Goal: Task Accomplishment & Management: Use online tool/utility

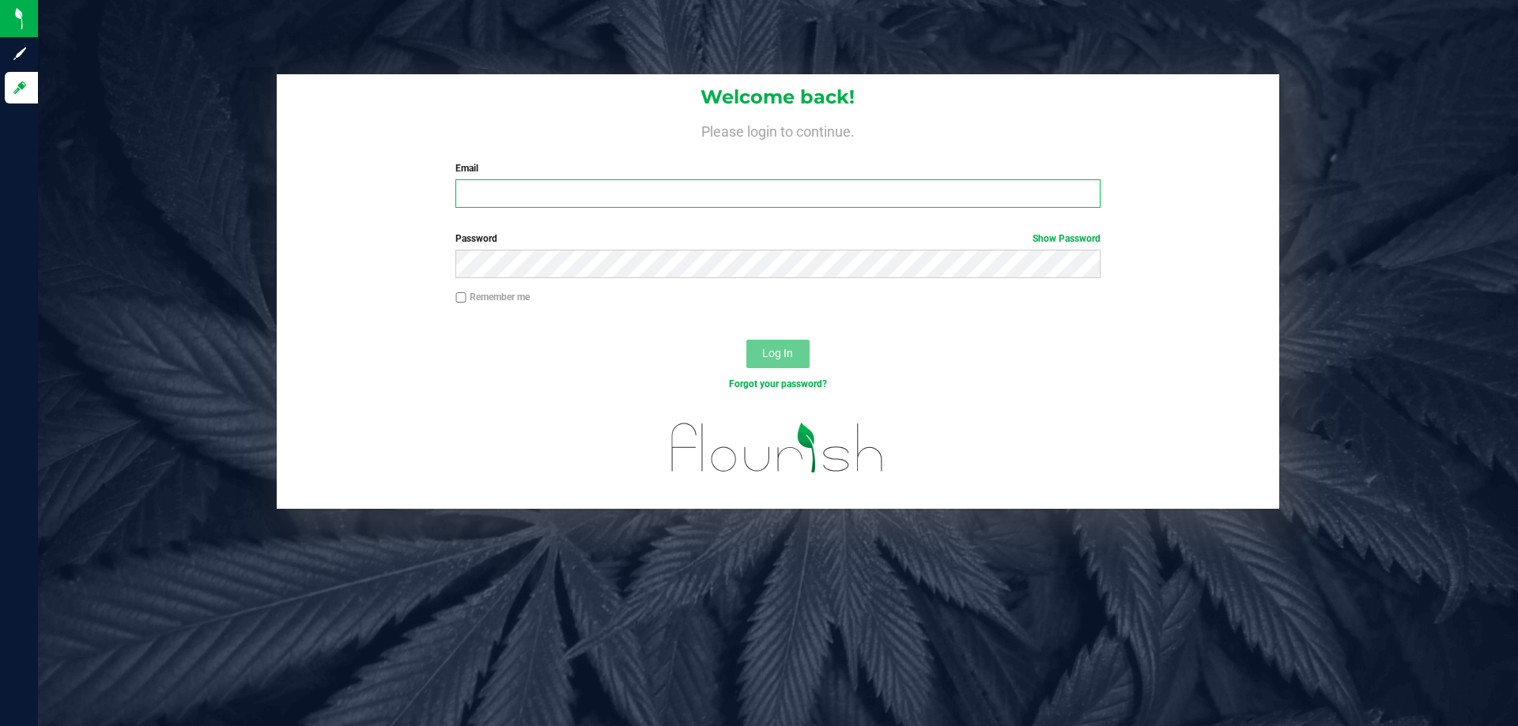
click at [582, 202] on input "Email" at bounding box center [777, 193] width 644 height 28
type input "[EMAIL_ADDRESS][DOMAIN_NAME]"
click at [746, 340] on button "Log In" at bounding box center [777, 354] width 63 height 28
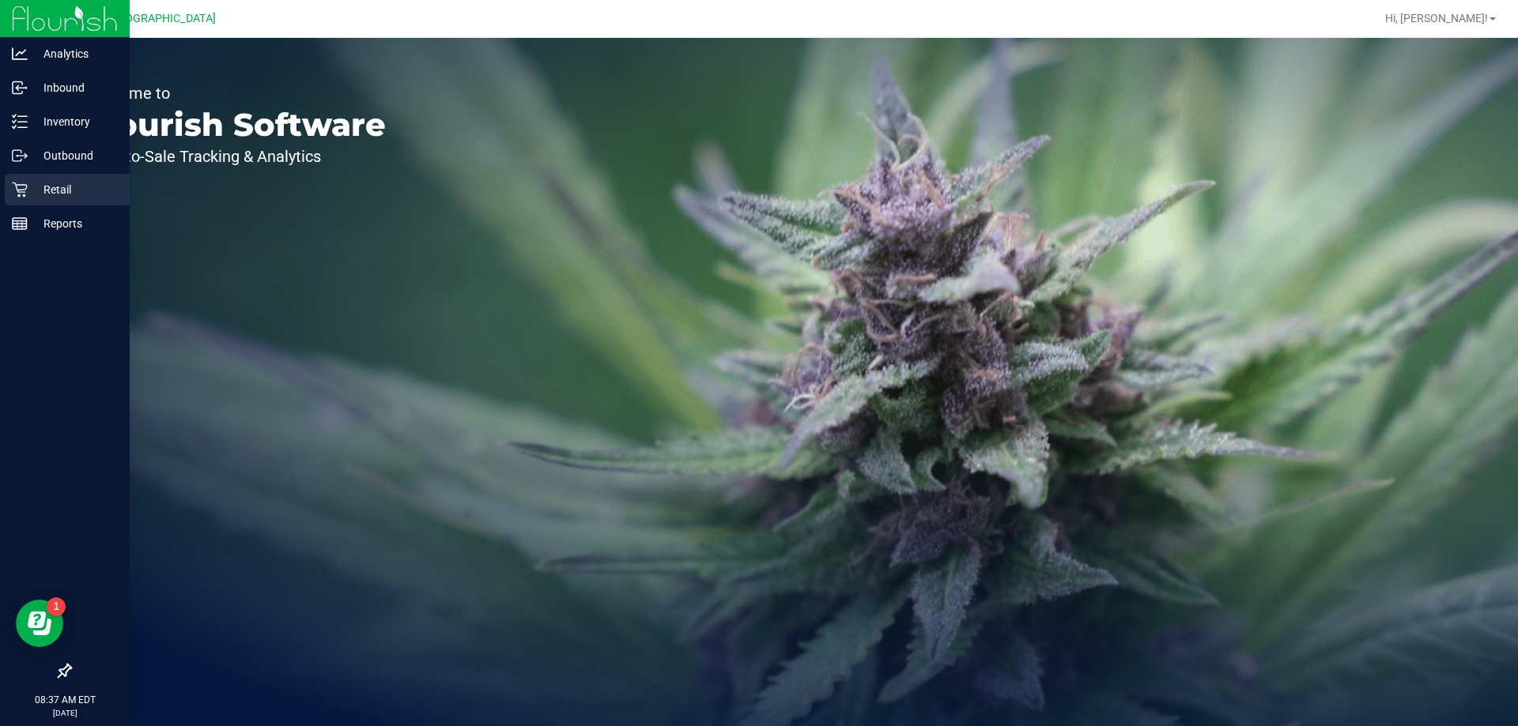
click at [35, 175] on div "Retail" at bounding box center [67, 190] width 125 height 32
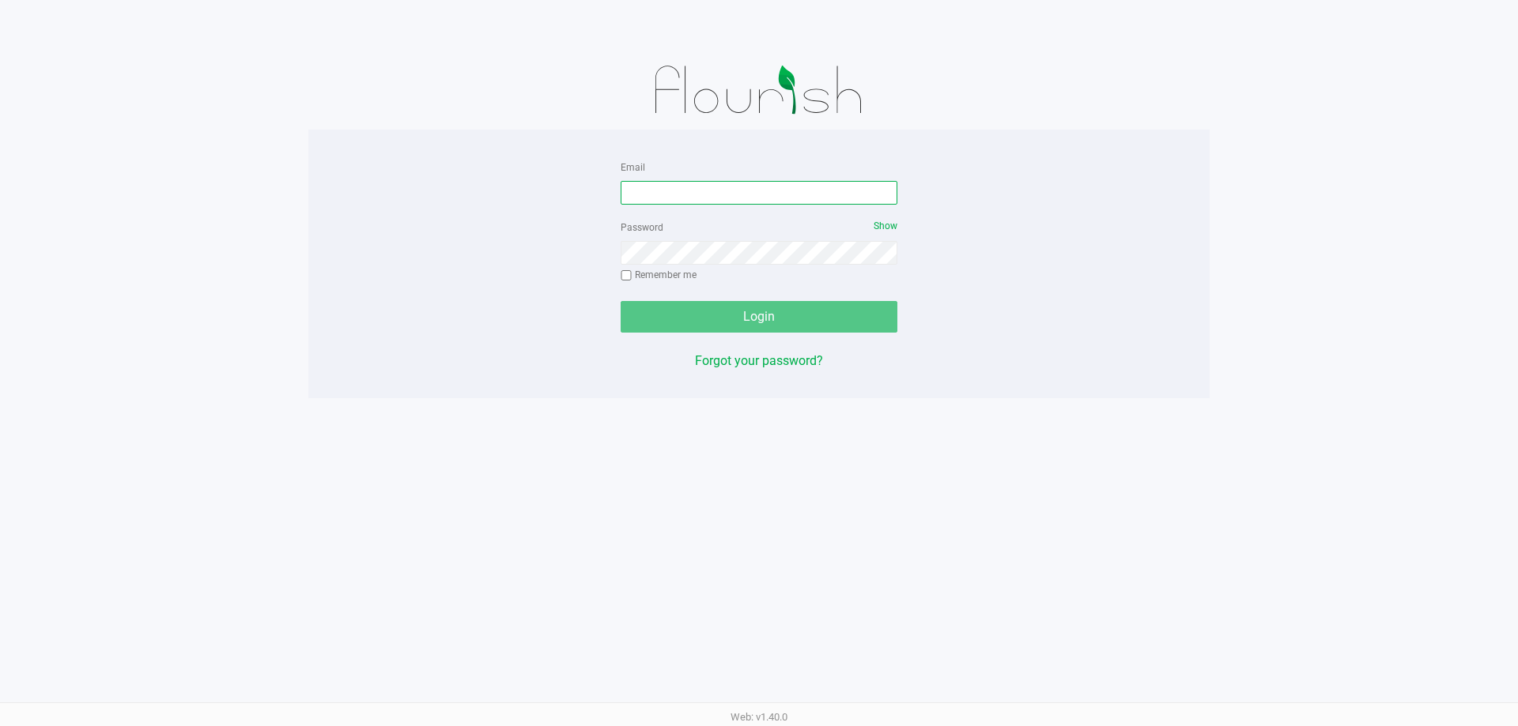
click at [753, 192] on input "Email" at bounding box center [759, 193] width 277 height 24
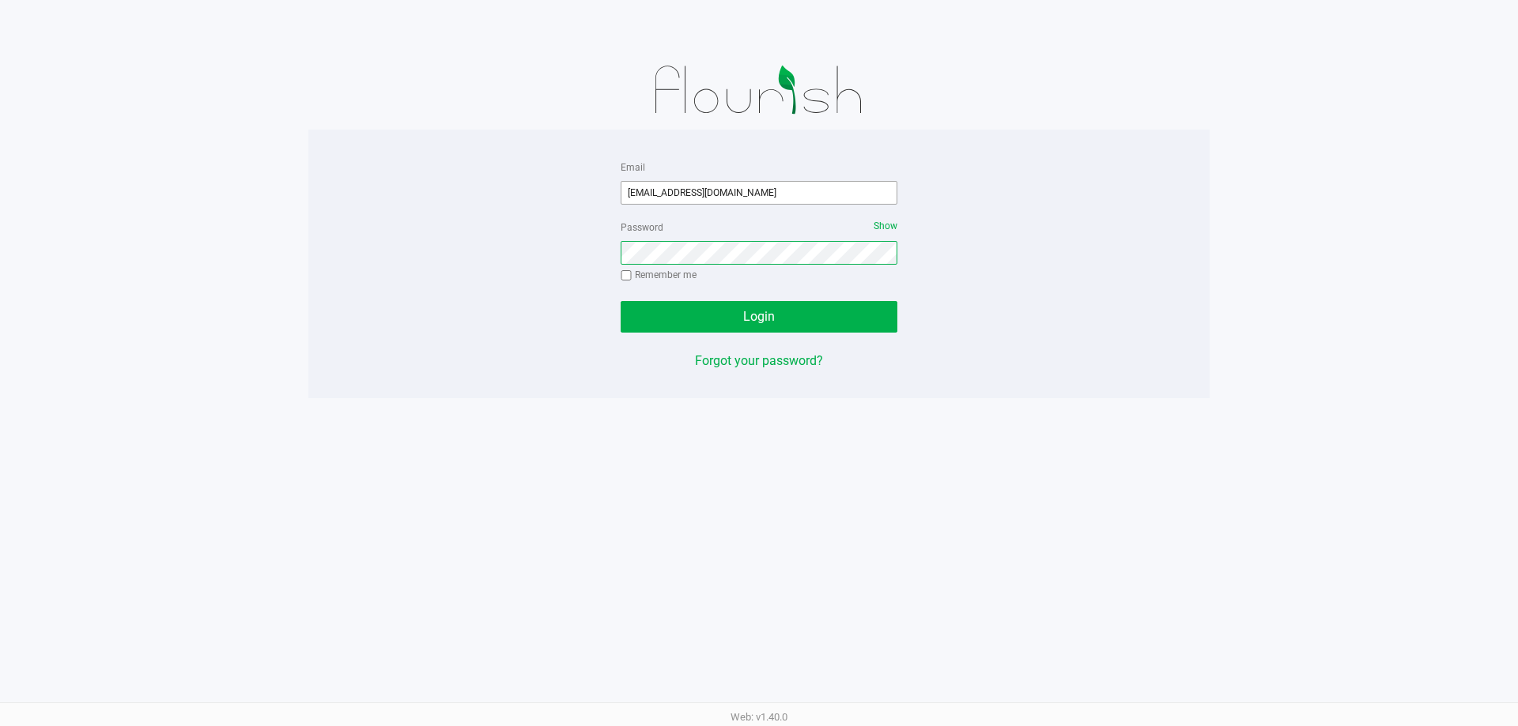
click at [621, 301] on button "Login" at bounding box center [759, 317] width 277 height 32
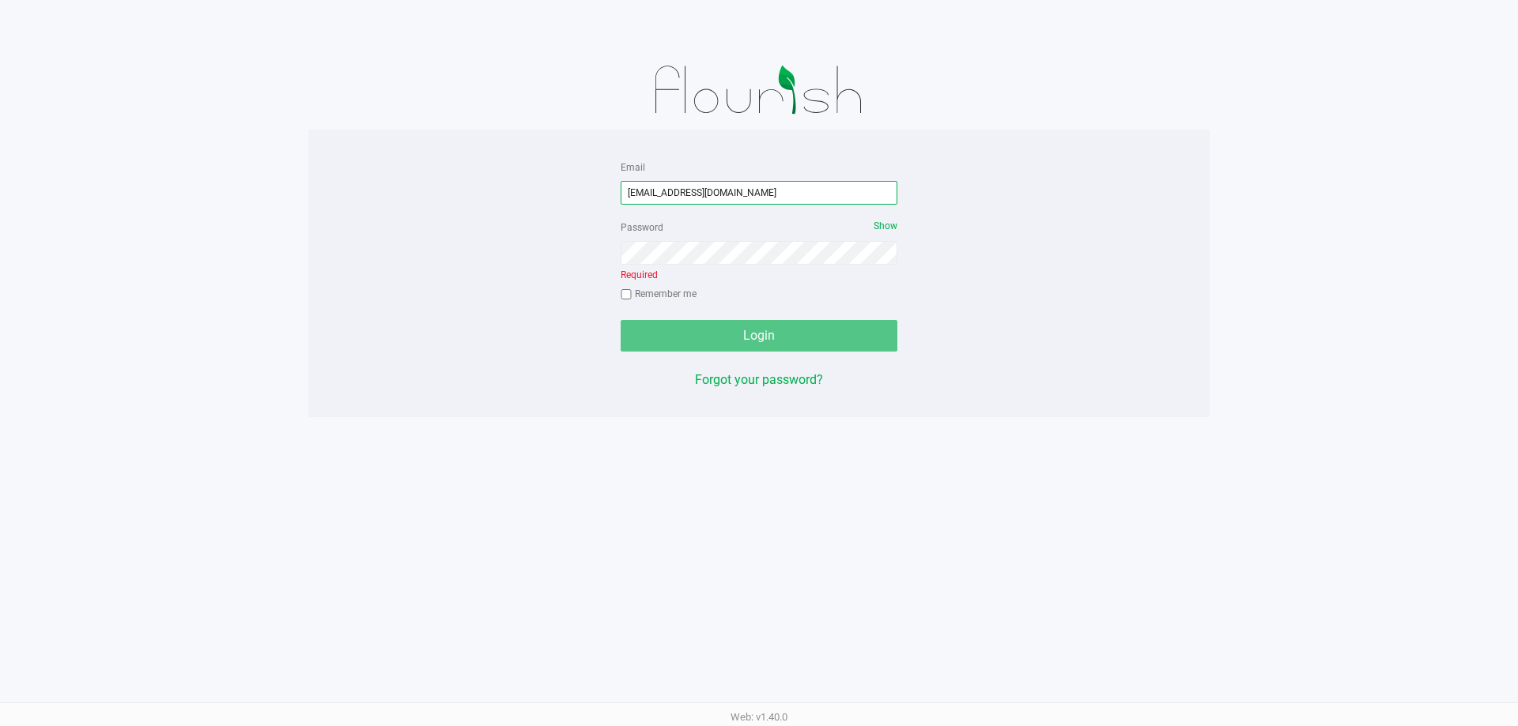
click at [791, 198] on input "[EMAIL_ADDRESS][DOMAIN_NAME]" at bounding box center [759, 193] width 277 height 24
type input "[EMAIL_ADDRESS][DOMAIN_NAME]"
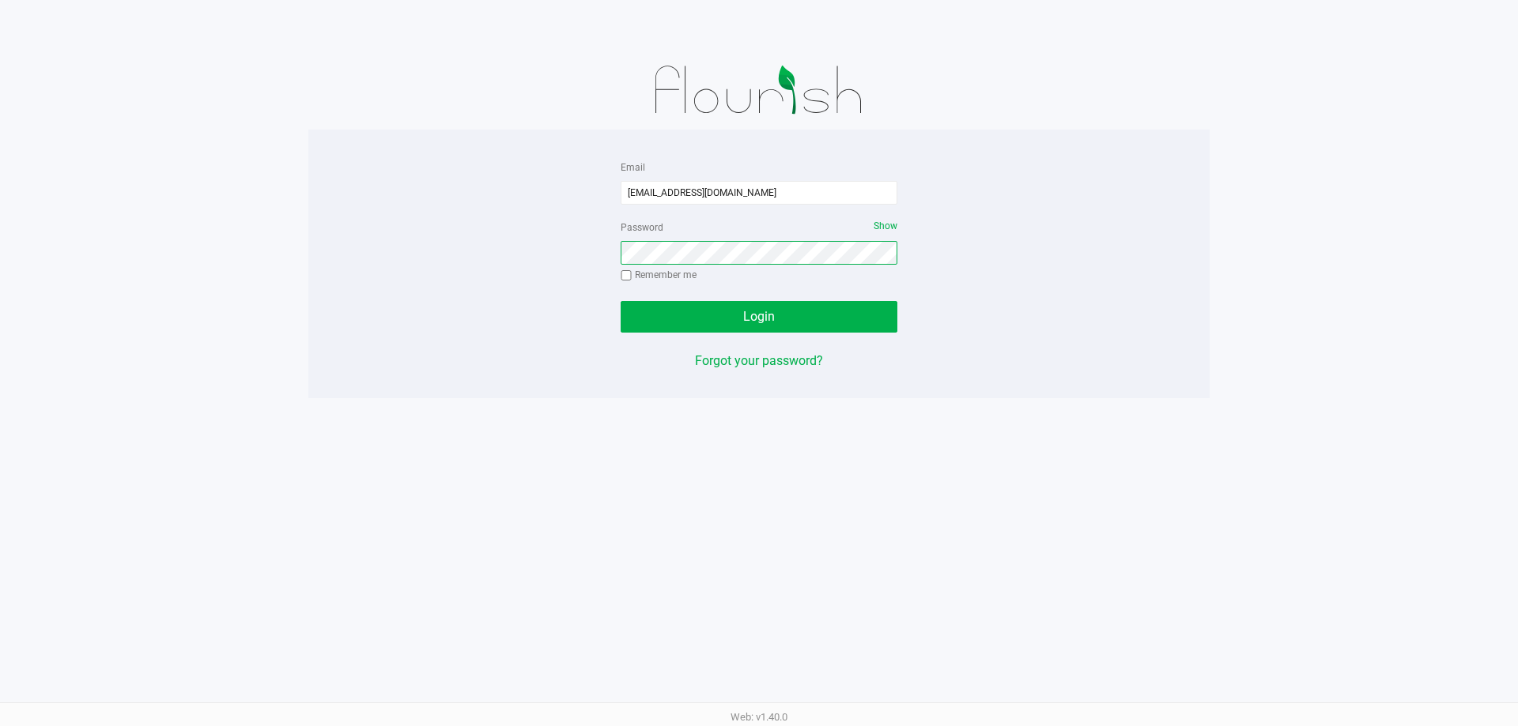
click at [621, 301] on button "Login" at bounding box center [759, 317] width 277 height 32
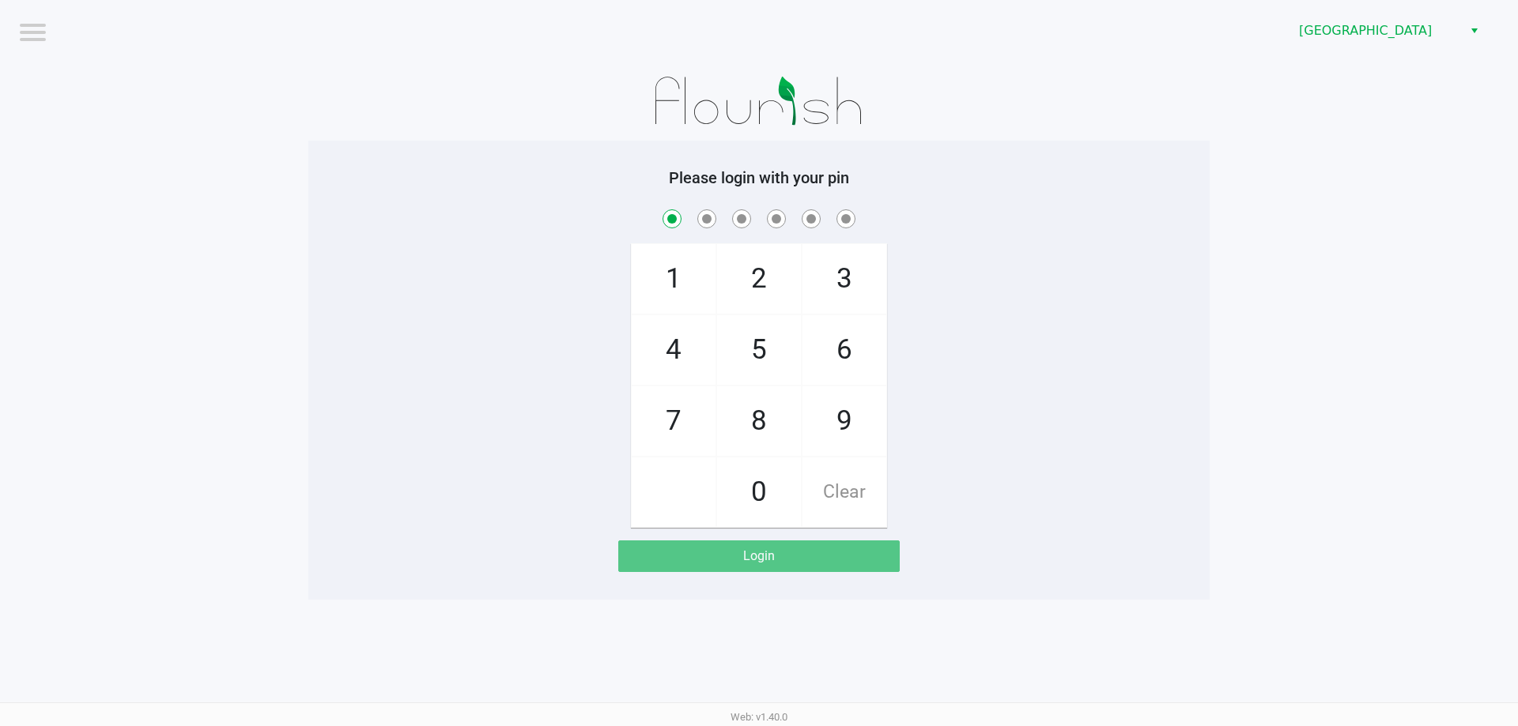
checkbox input "true"
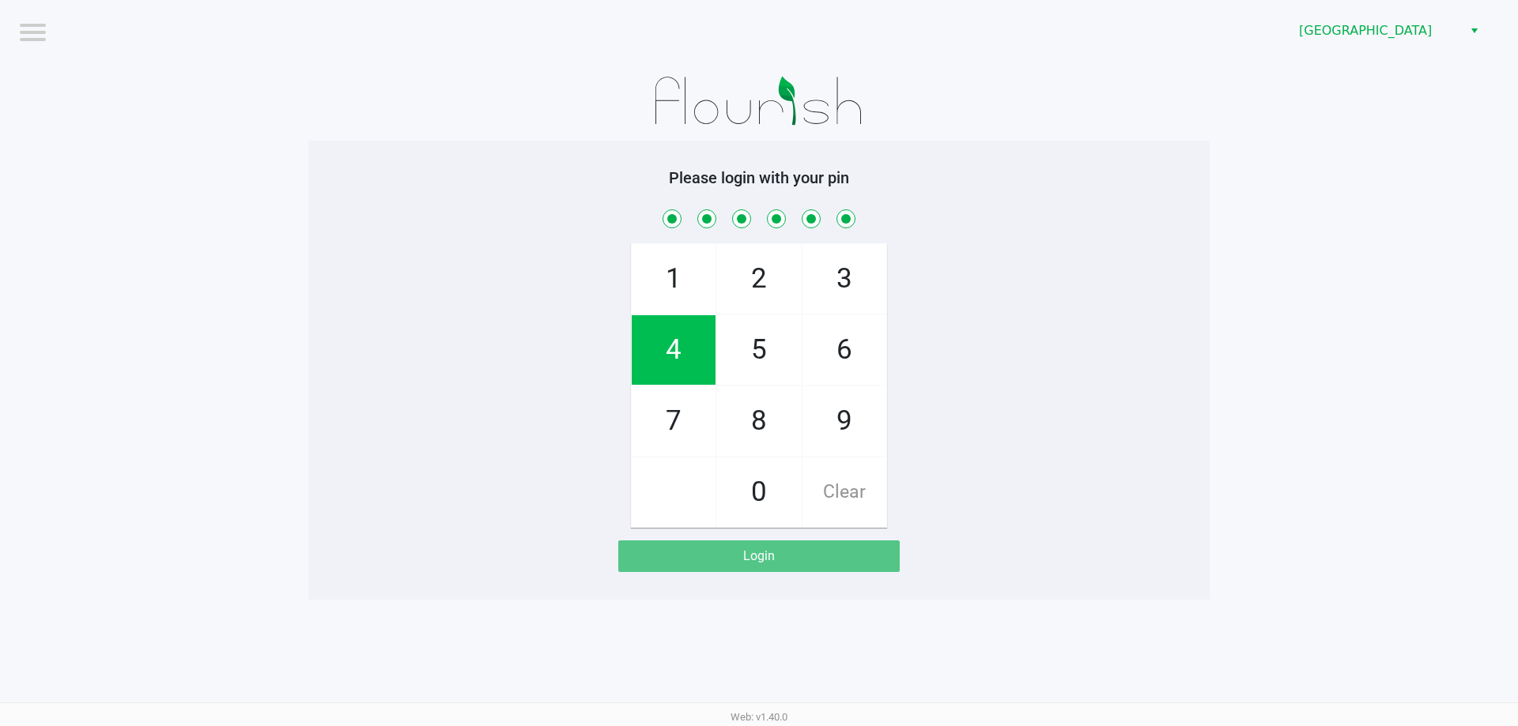
checkbox input "true"
